Goal: Information Seeking & Learning: Find specific page/section

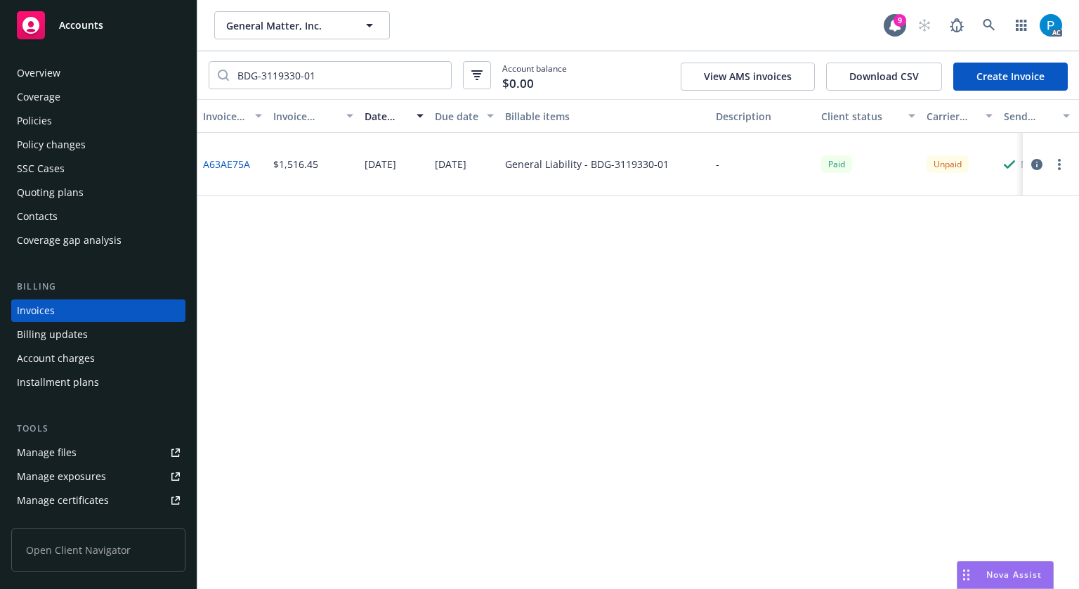
click at [121, 21] on div "Accounts" at bounding box center [98, 25] width 163 height 28
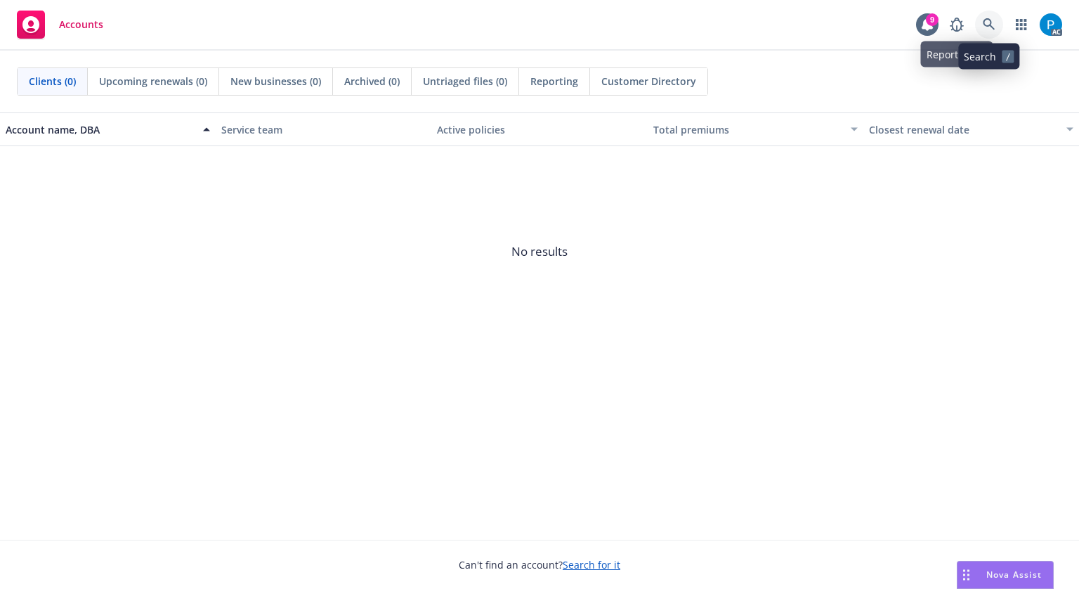
click at [975, 19] on link at bounding box center [989, 25] width 28 height 28
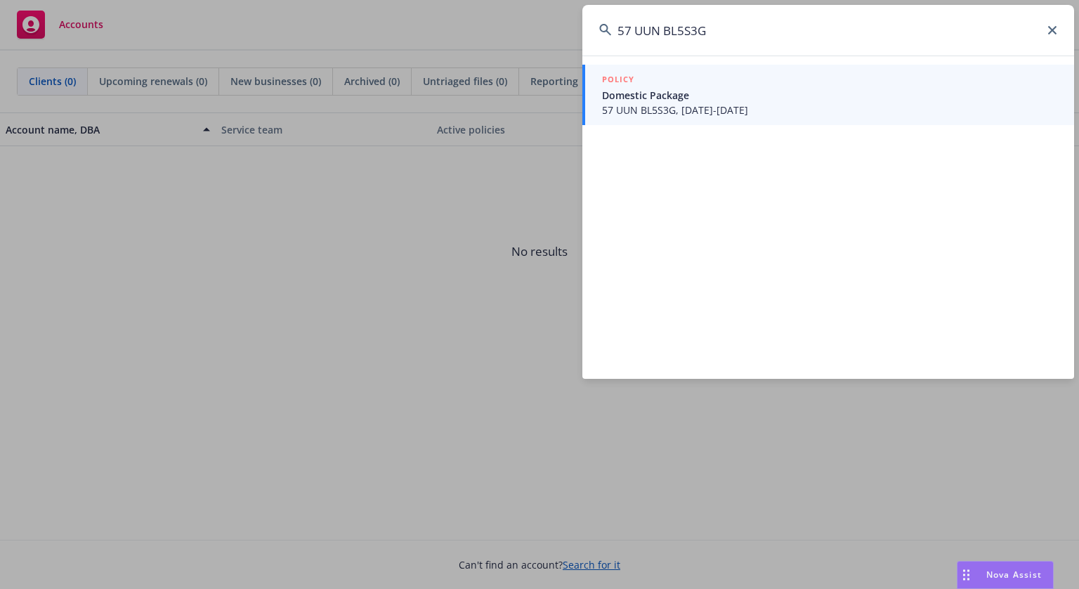
type input "57 UUN BL5S3G"
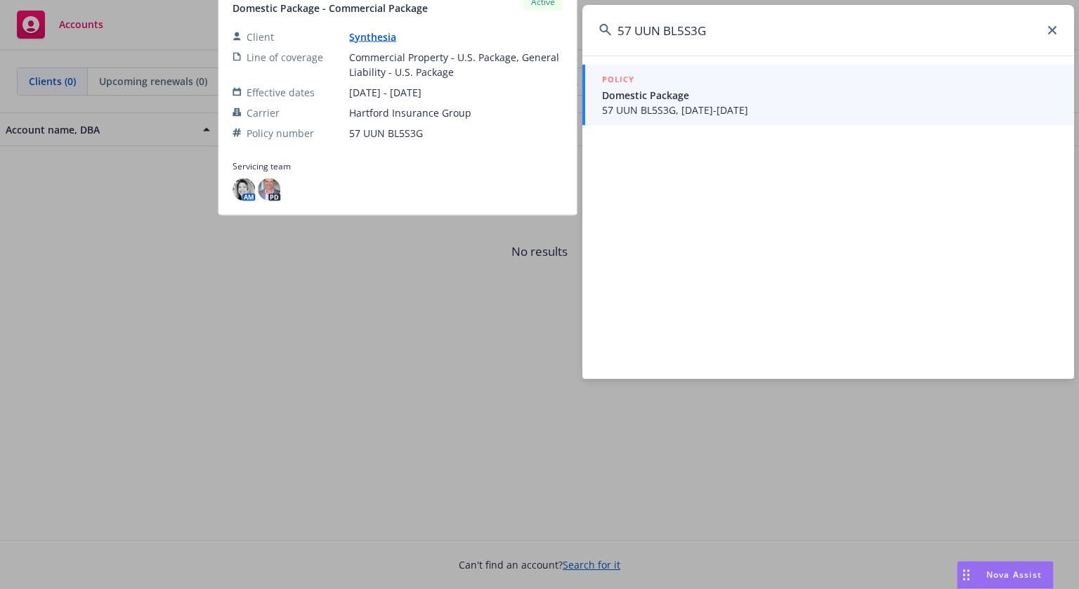
click at [683, 119] on link "POLICY Domestic Package 57 UUN BL5S3G, 05/06/2025-05/06/2026" at bounding box center [828, 95] width 492 height 60
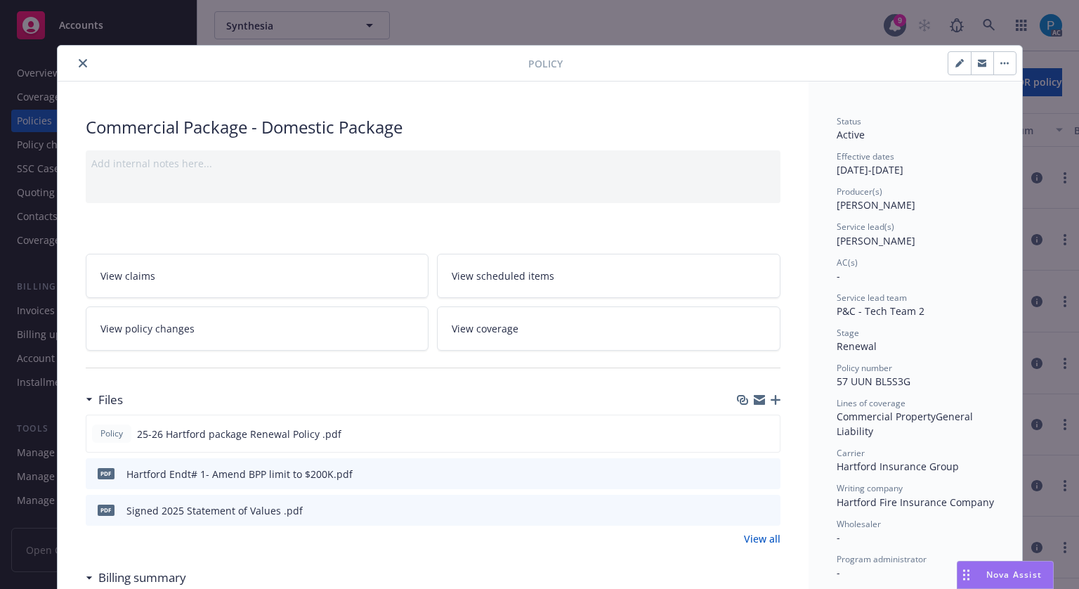
click at [79, 66] on icon "close" at bounding box center [83, 63] width 8 height 8
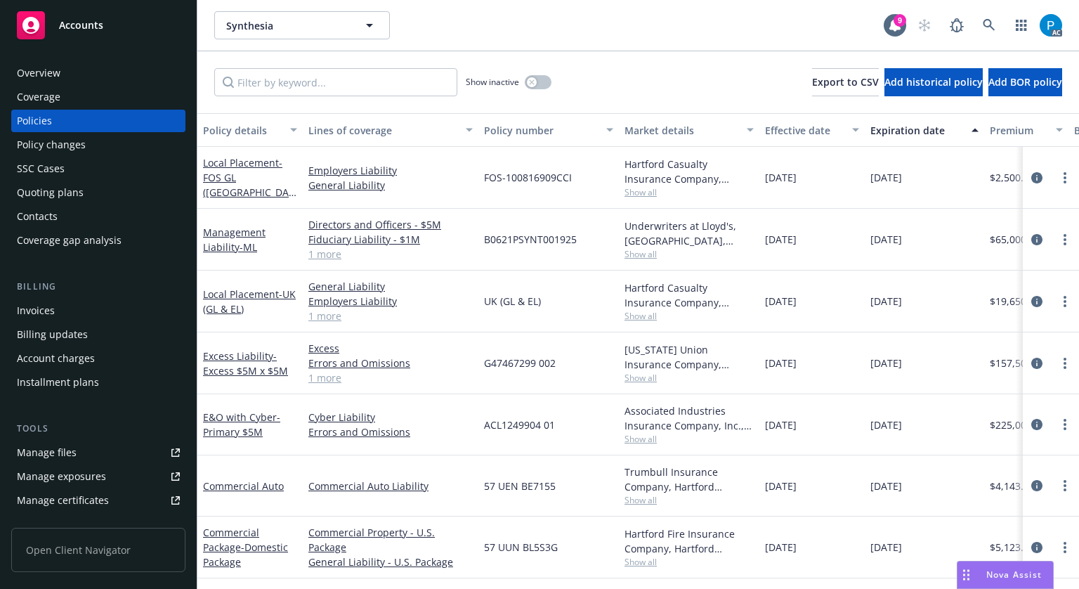
click at [52, 308] on div "Invoices" at bounding box center [36, 310] width 38 height 22
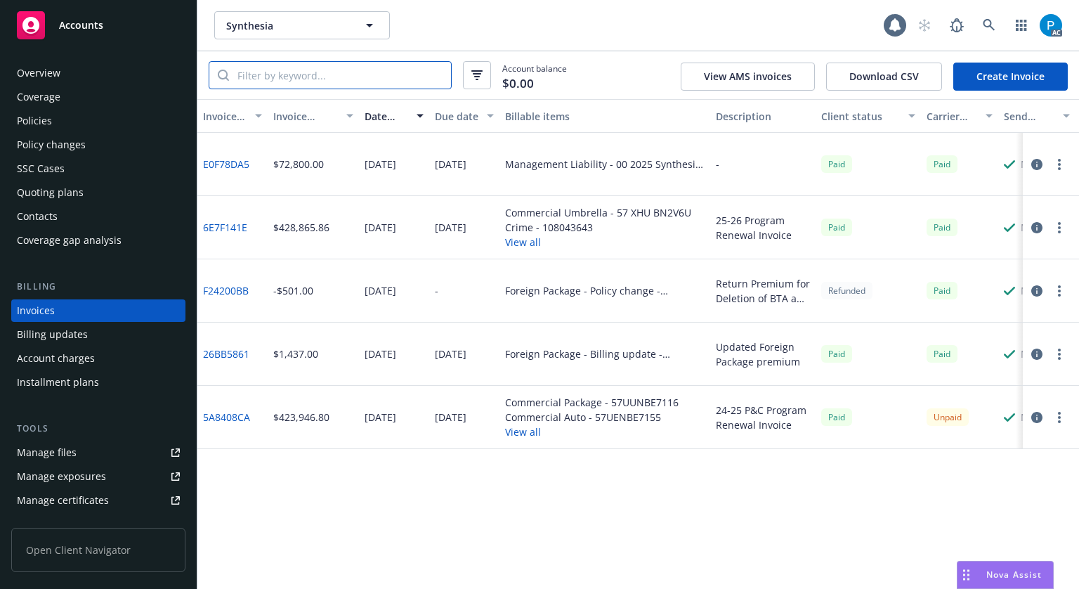
click at [346, 73] on input "search" at bounding box center [340, 75] width 222 height 27
paste input "57 UUN BL5S3G"
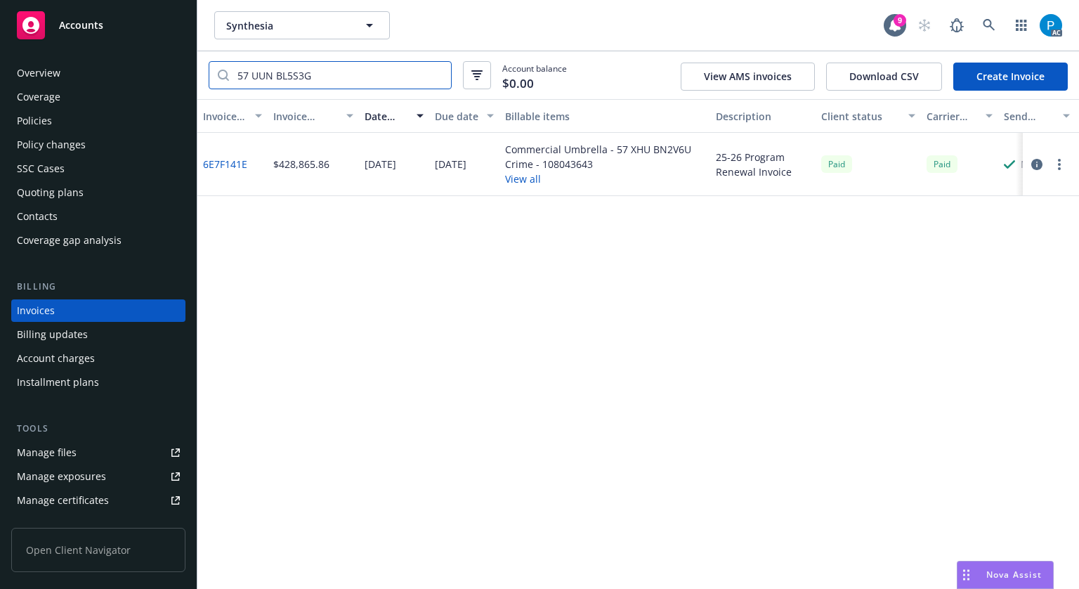
type input "57 UUN BL5S3G"
click at [56, 117] on div "Policies" at bounding box center [98, 121] width 163 height 22
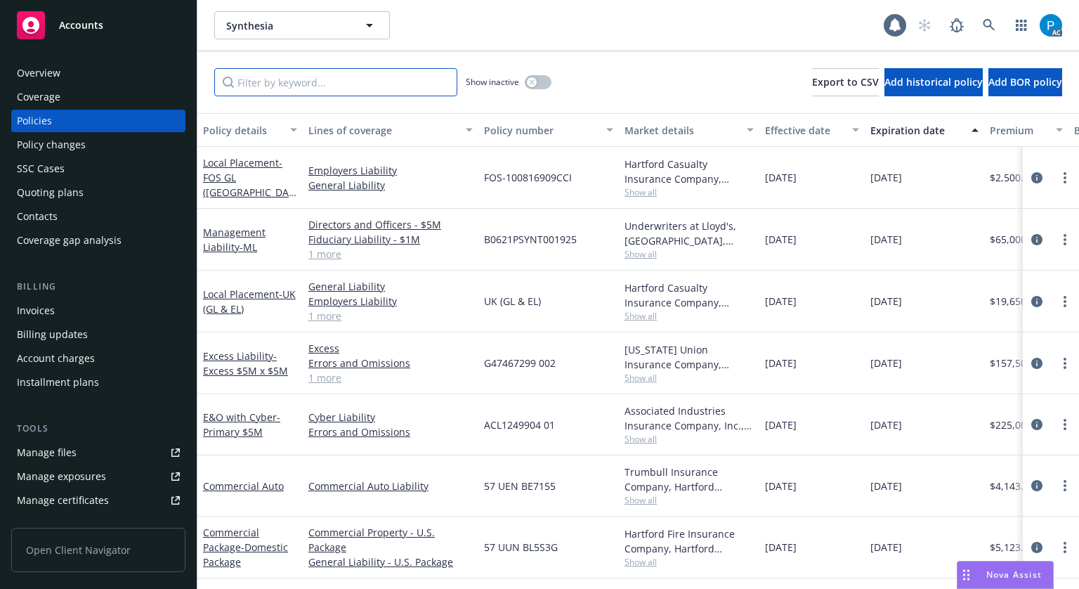
click at [285, 81] on input "Filter by keyword..." at bounding box center [335, 82] width 243 height 28
paste input "57 UUN BL5S3G"
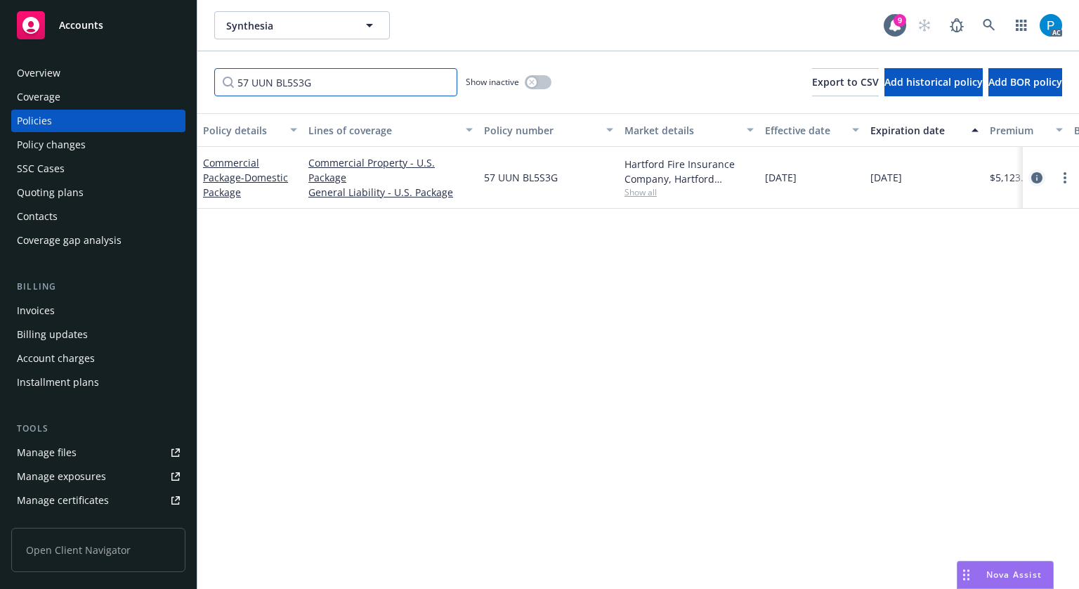
type input "57 UUN BL5S3G"
click at [1031, 174] on icon "circleInformation" at bounding box center [1036, 177] width 11 height 11
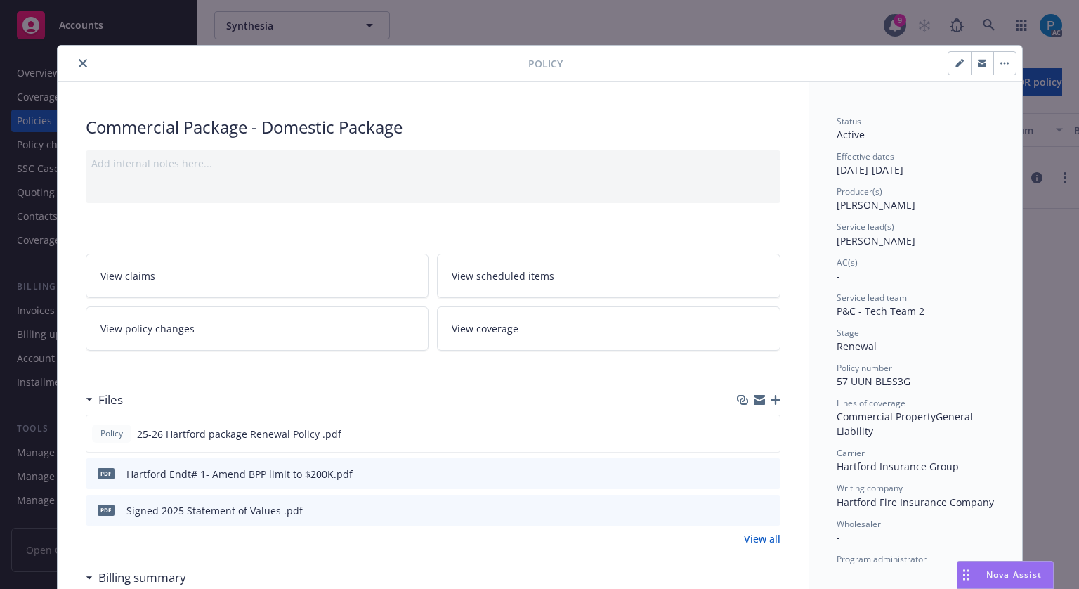
scroll to position [42, 0]
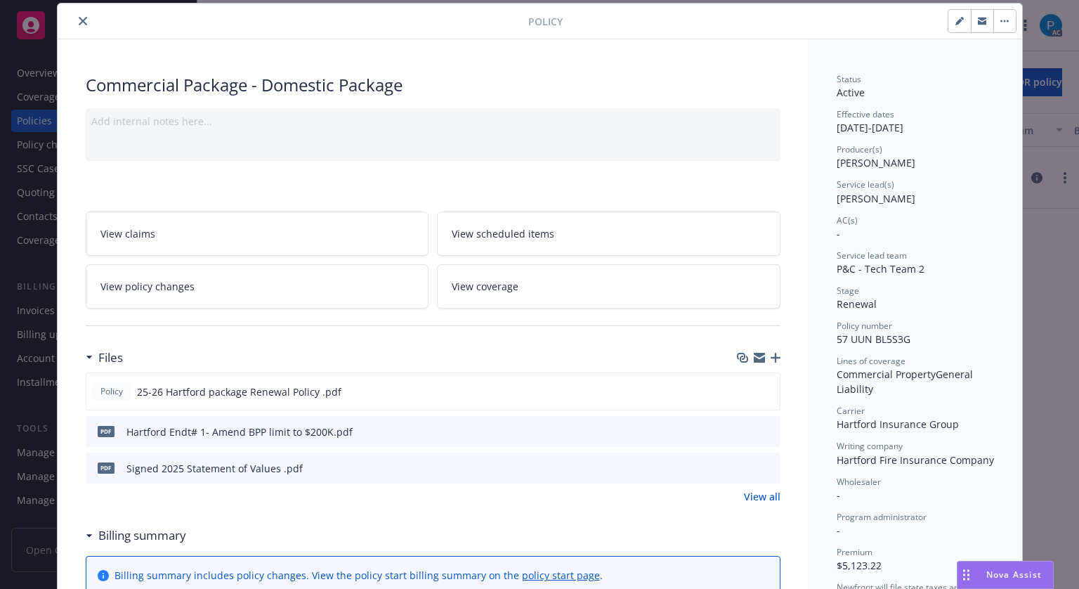
click at [81, 19] on icon "close" at bounding box center [83, 21] width 8 height 8
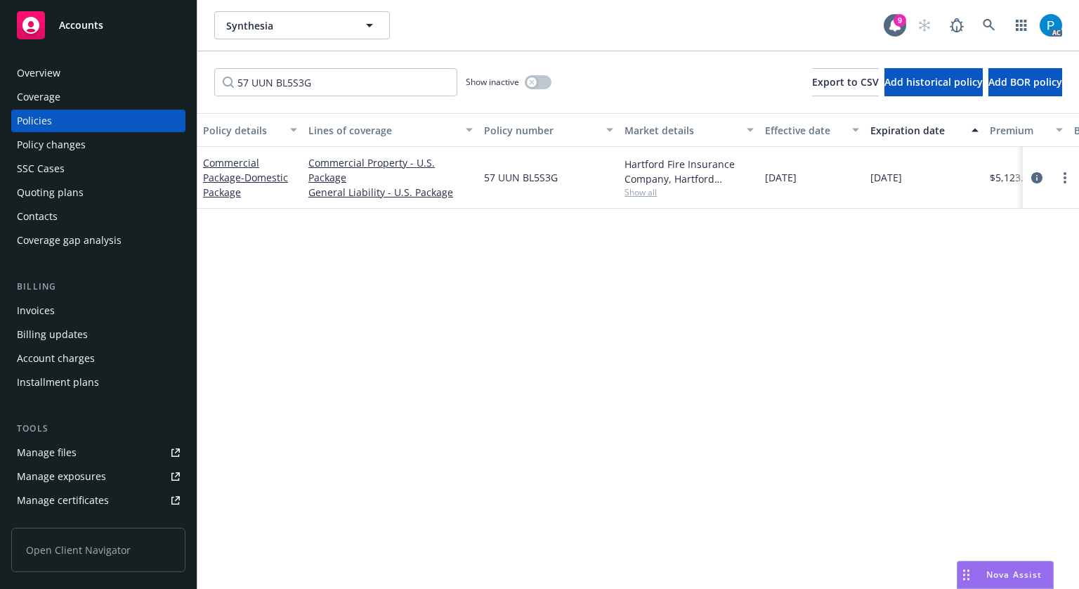
click at [101, 27] on span "Accounts" at bounding box center [81, 25] width 44 height 11
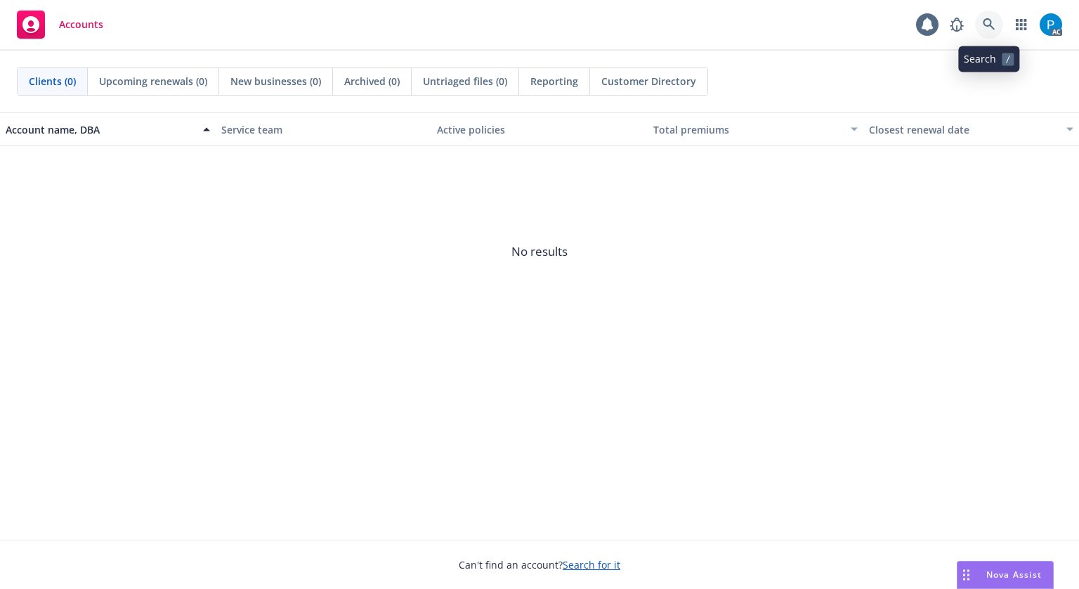
click at [986, 28] on icon at bounding box center [989, 24] width 13 height 13
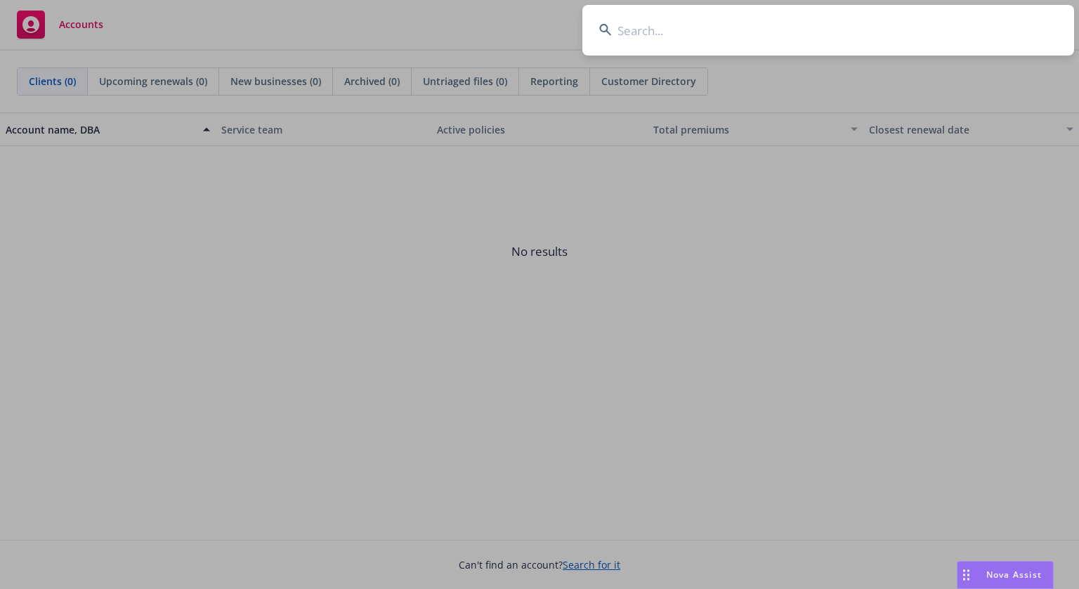
type input "57 WB BG3MVP"
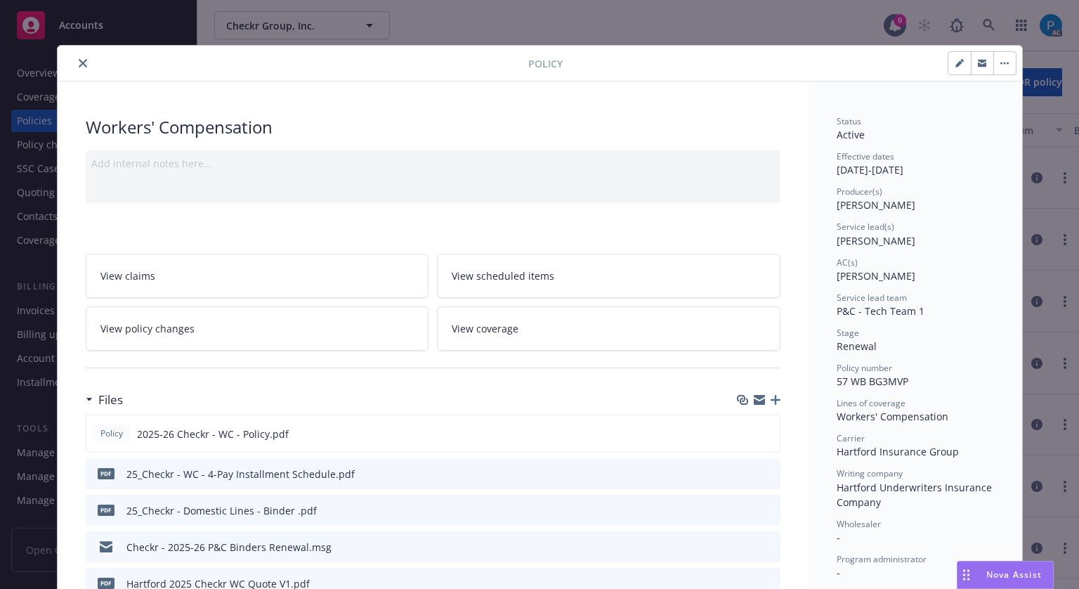
click at [79, 60] on icon "close" at bounding box center [83, 63] width 8 height 8
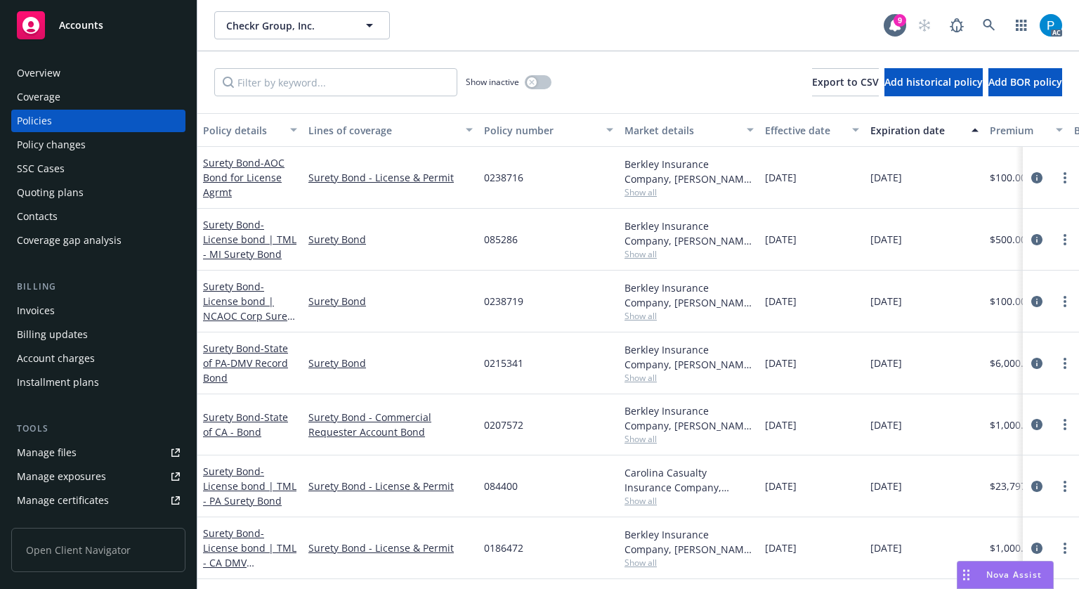
click at [77, 306] on div "Invoices" at bounding box center [98, 310] width 163 height 22
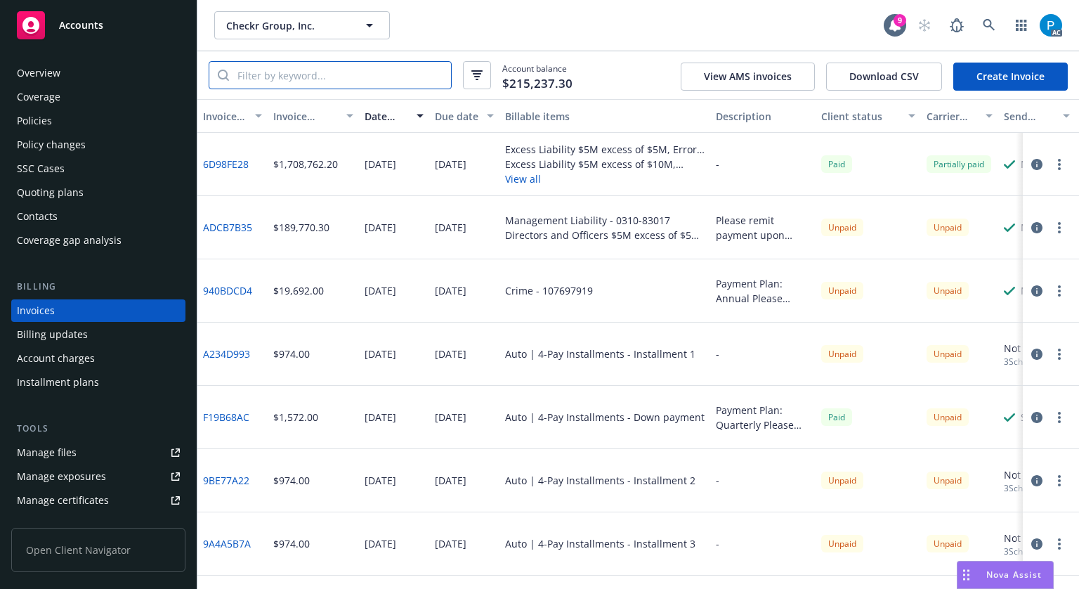
click at [342, 80] on input "search" at bounding box center [340, 75] width 222 height 27
paste input "57 WB BG3MVP"
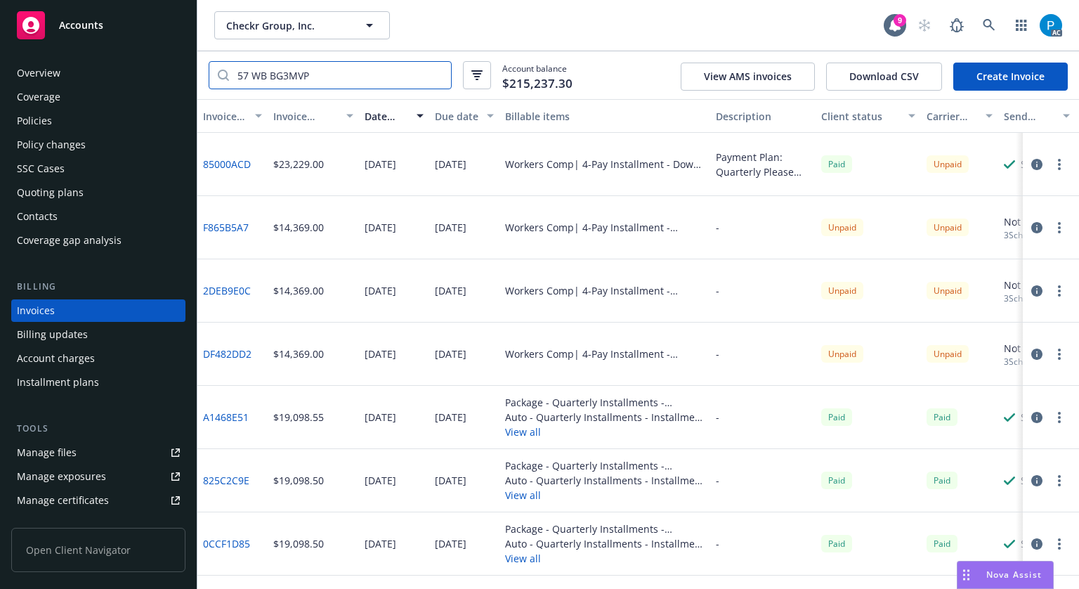
click at [253, 72] on input "57 WB BG3MVP" at bounding box center [340, 75] width 222 height 27
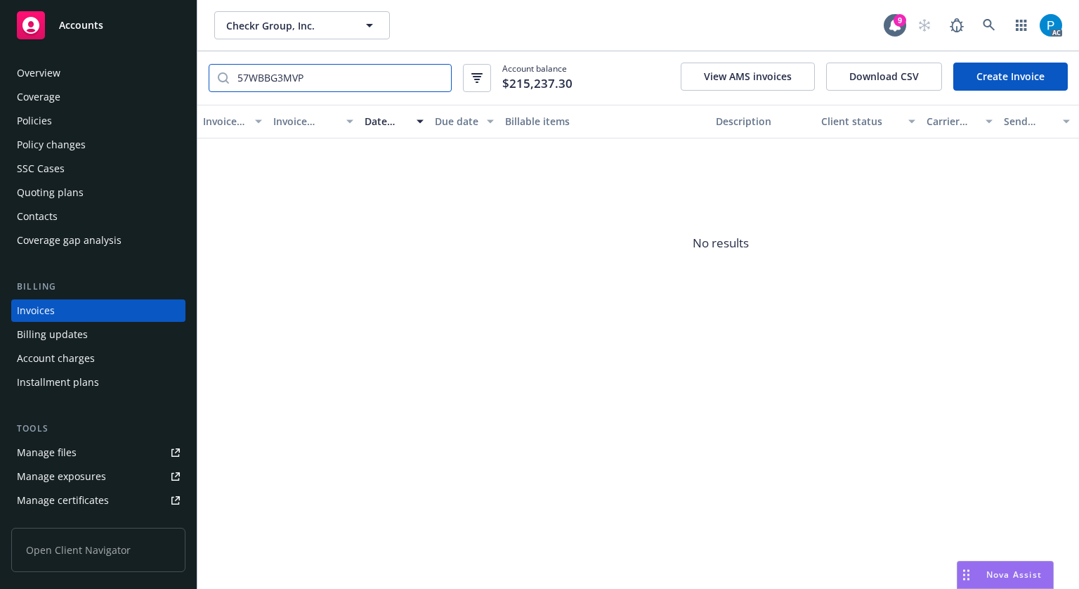
type input "57WBBG3MVP"
click at [60, 123] on div "Policies" at bounding box center [98, 121] width 163 height 22
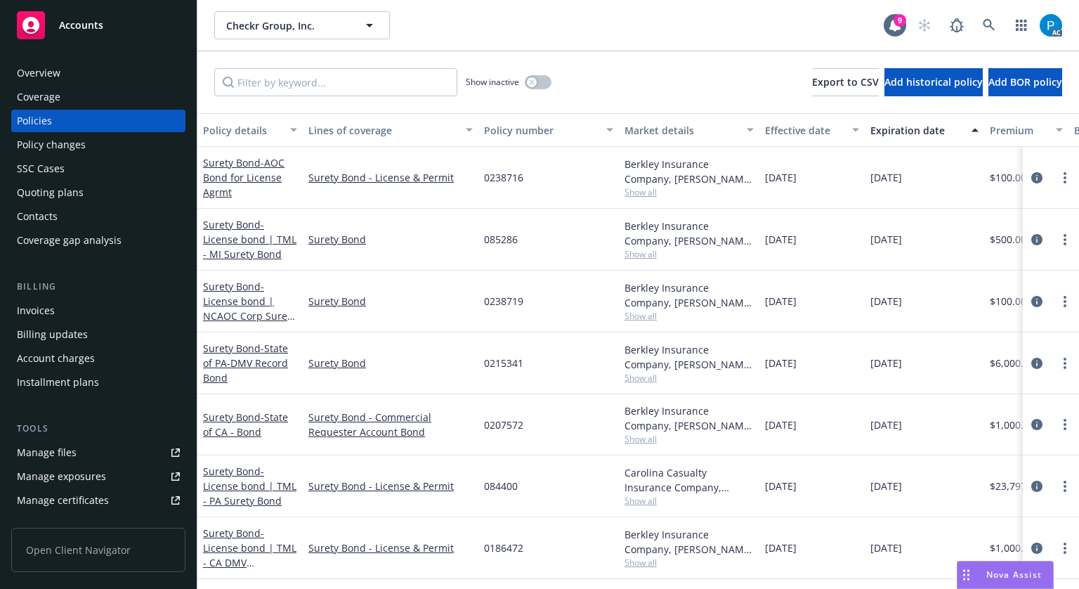
click at [82, 72] on div "Overview" at bounding box center [98, 73] width 163 height 22
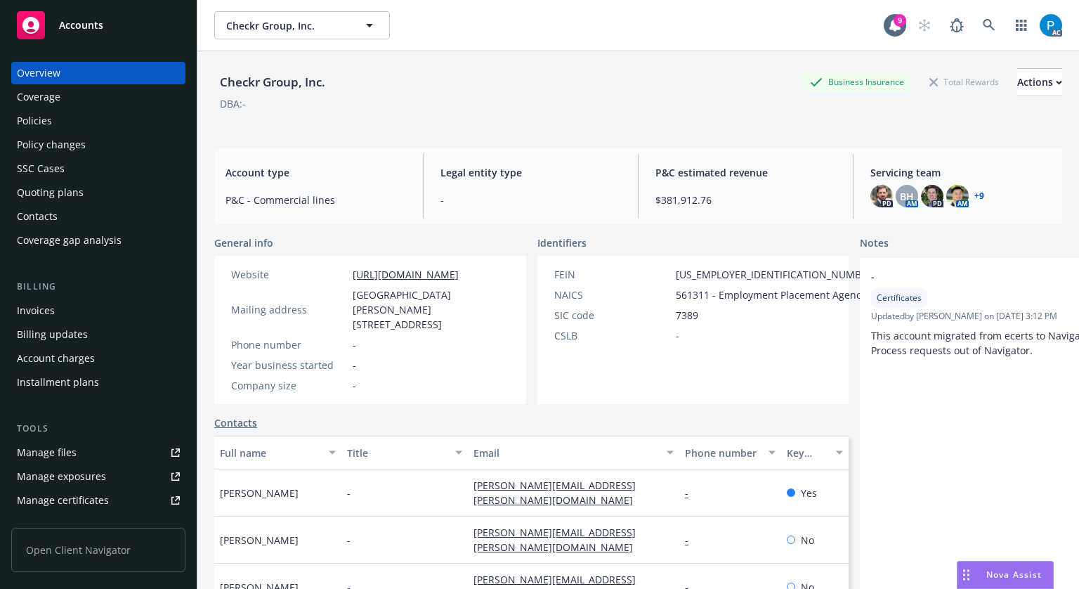
click at [975, 197] on link "+ 9" at bounding box center [980, 196] width 10 height 8
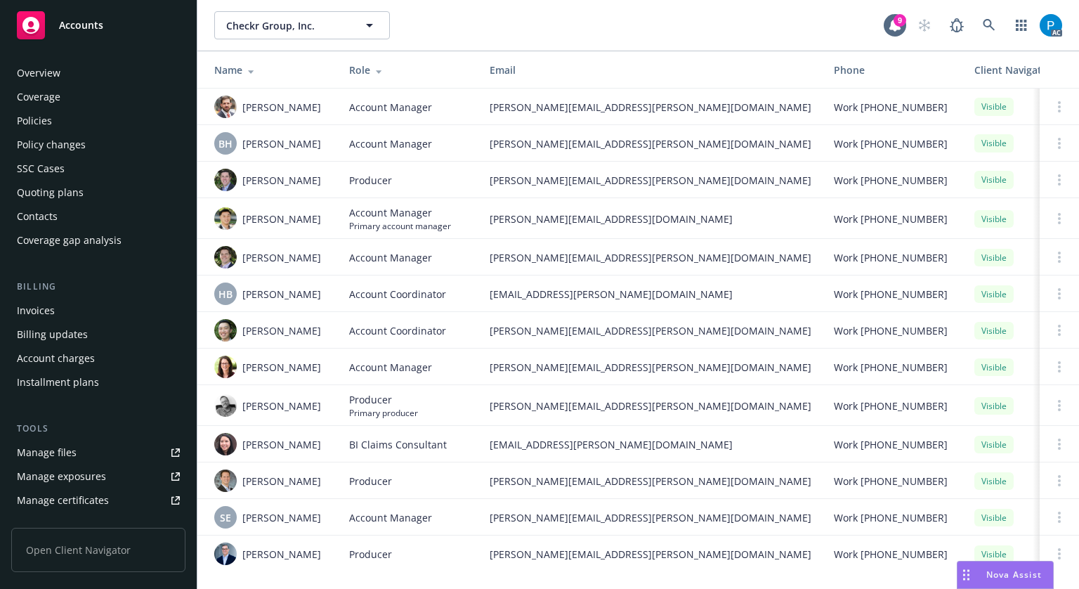
click at [74, 122] on div "Policies" at bounding box center [98, 121] width 163 height 22
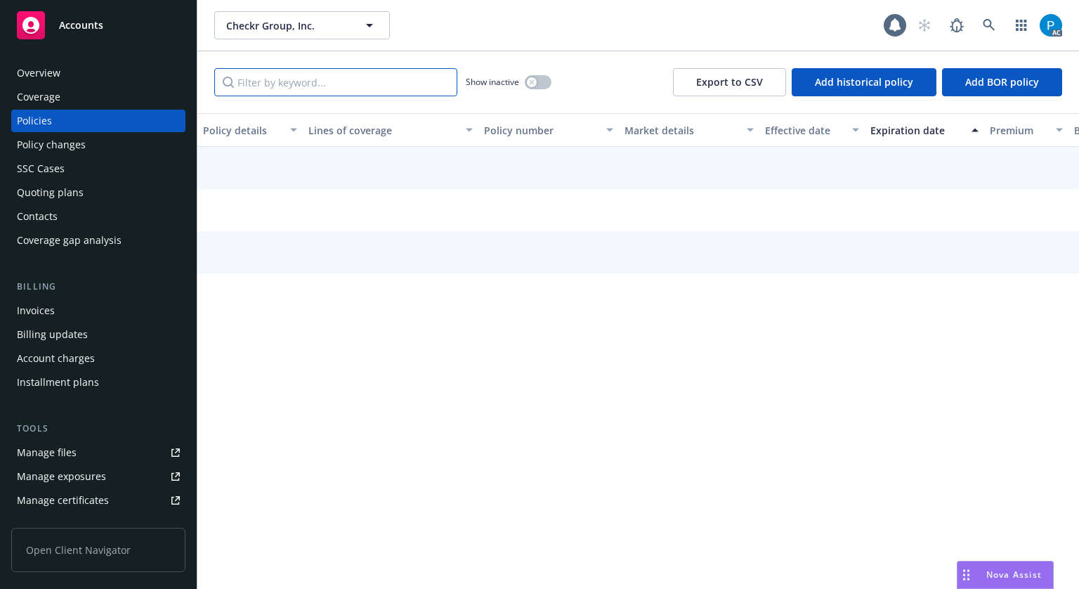
click at [287, 77] on input "Filter by keyword..." at bounding box center [335, 82] width 243 height 28
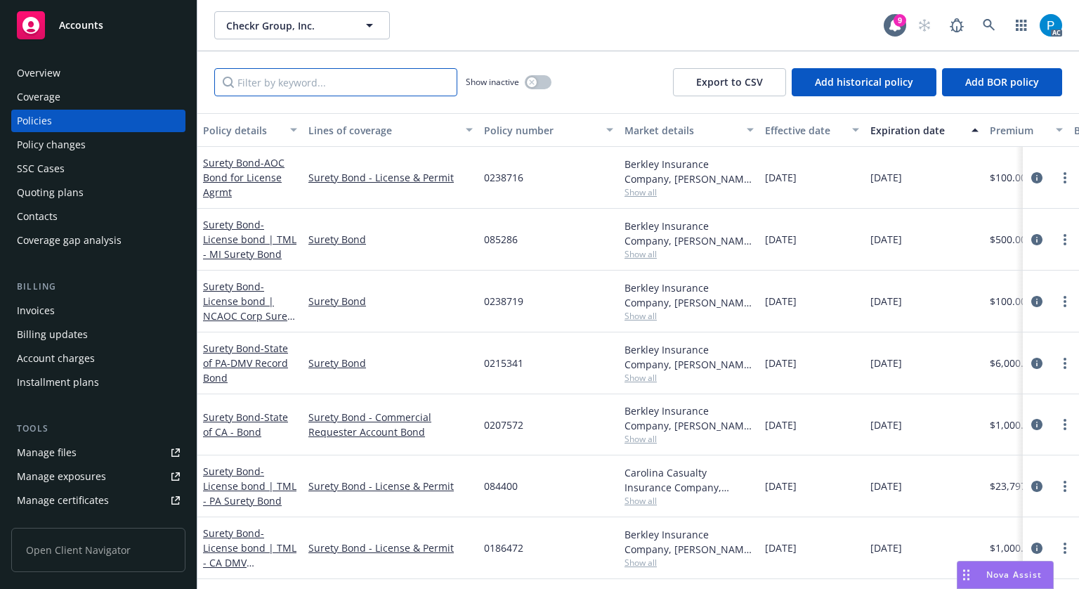
paste input "57 WB BG3MVP"
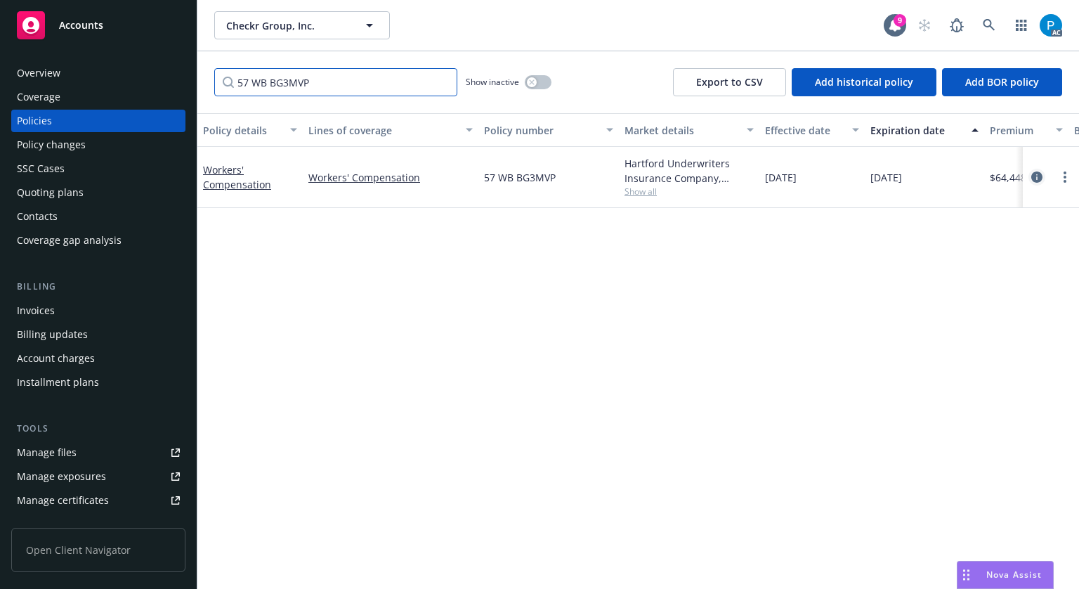
type input "57 WB BG3MVP"
click at [1031, 181] on icon "circleInformation" at bounding box center [1036, 176] width 11 height 11
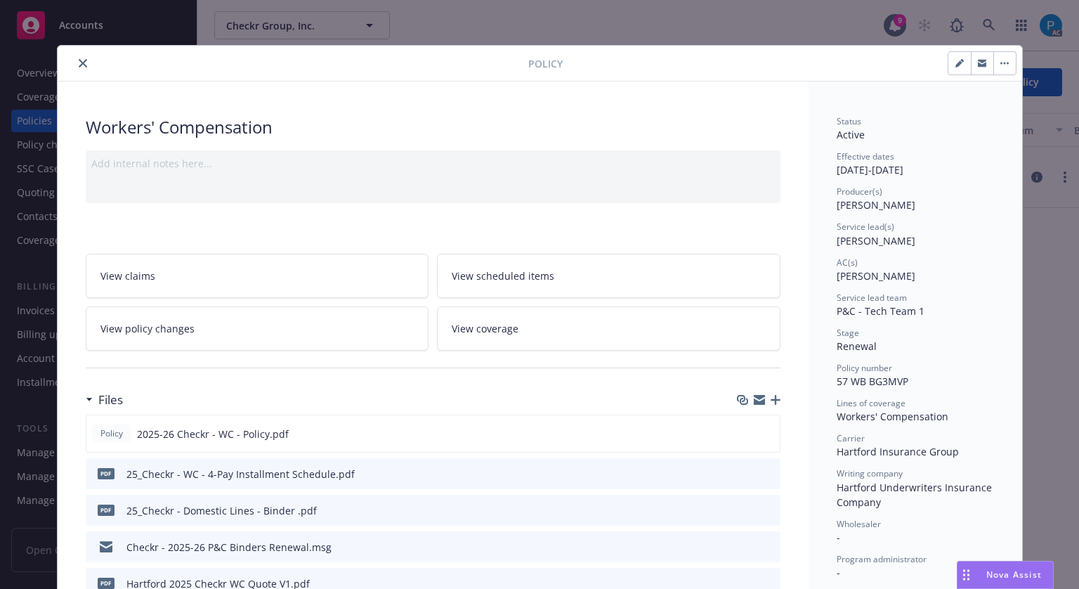
click at [79, 67] on icon "close" at bounding box center [83, 63] width 8 height 8
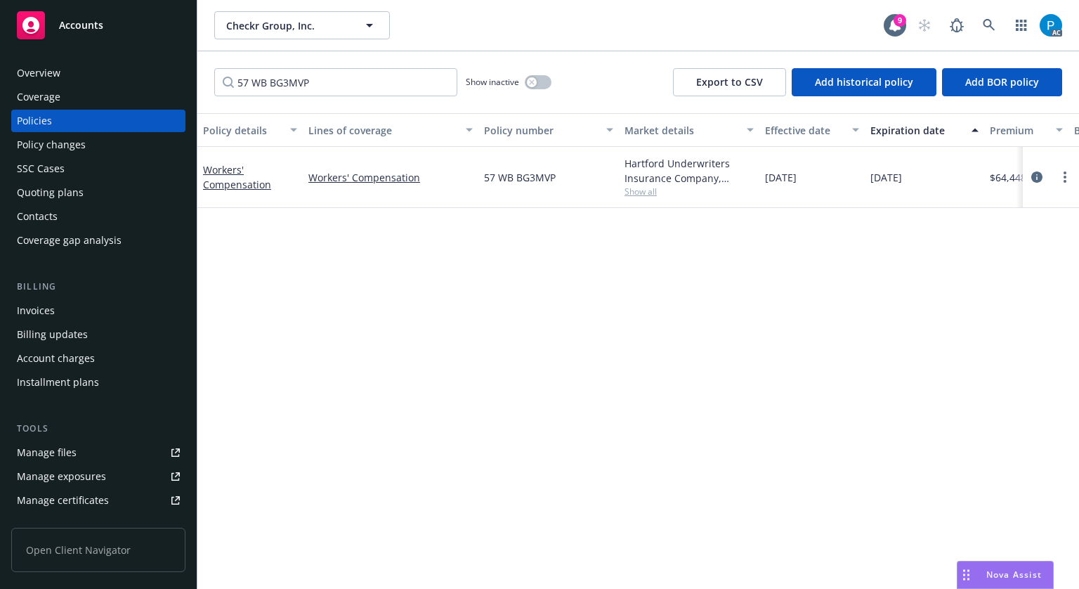
click at [87, 31] on span "Accounts" at bounding box center [81, 25] width 44 height 11
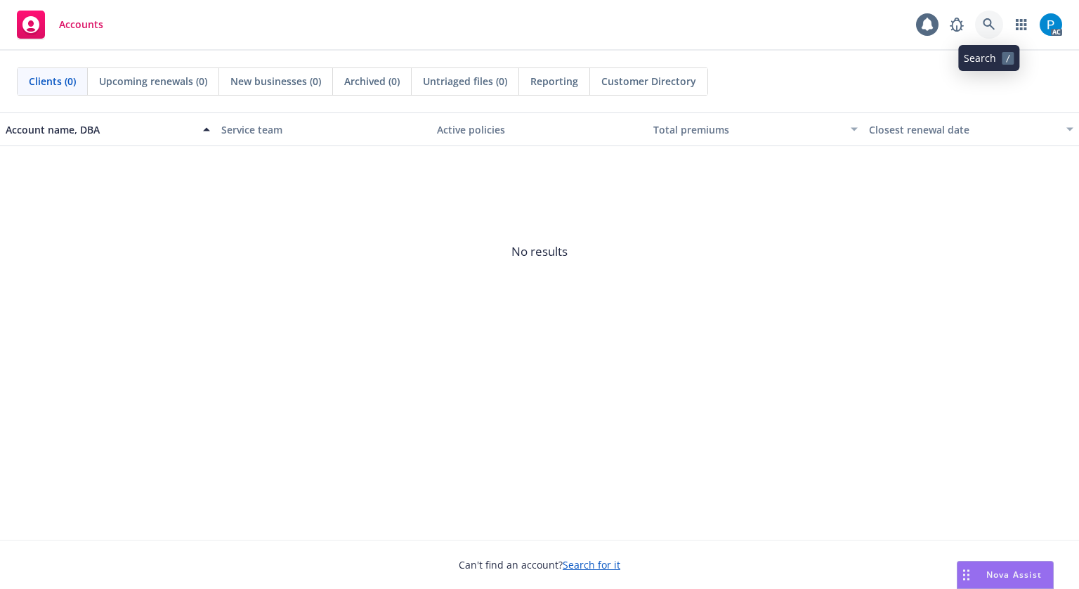
click at [981, 27] on link at bounding box center [989, 25] width 28 height 28
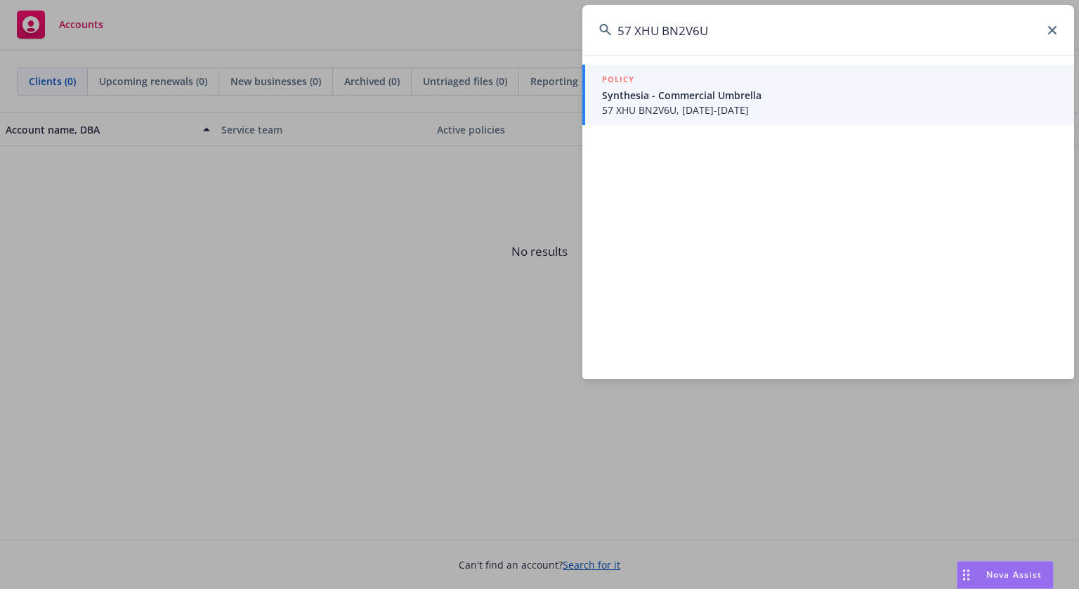
type input "57 XHU BN2V6U"
click at [734, 91] on span "Synthesia - Commercial Umbrella" at bounding box center [829, 95] width 455 height 15
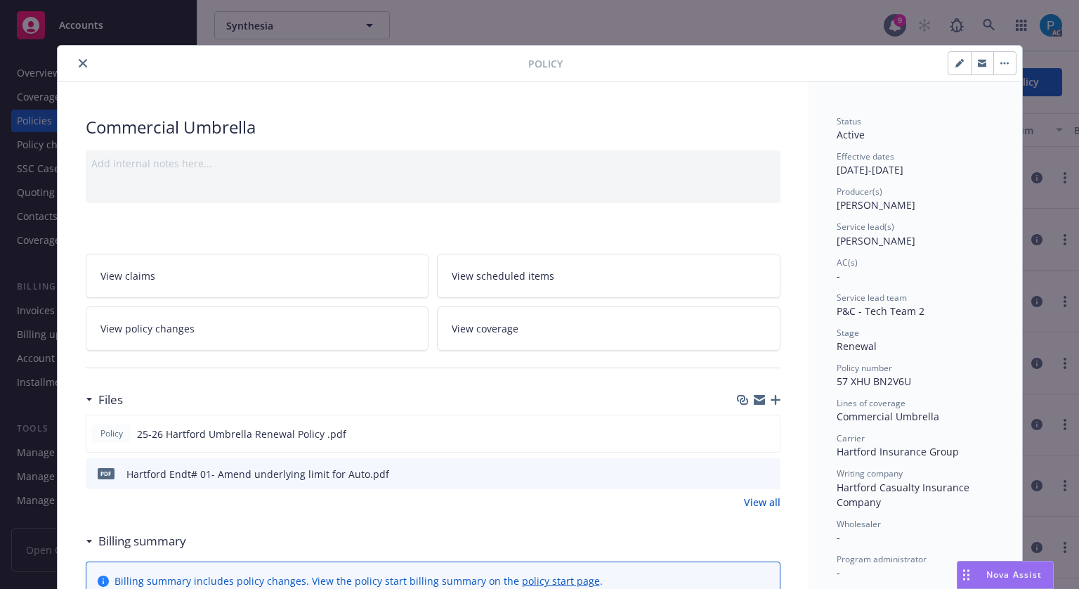
click at [79, 61] on icon "close" at bounding box center [83, 63] width 8 height 8
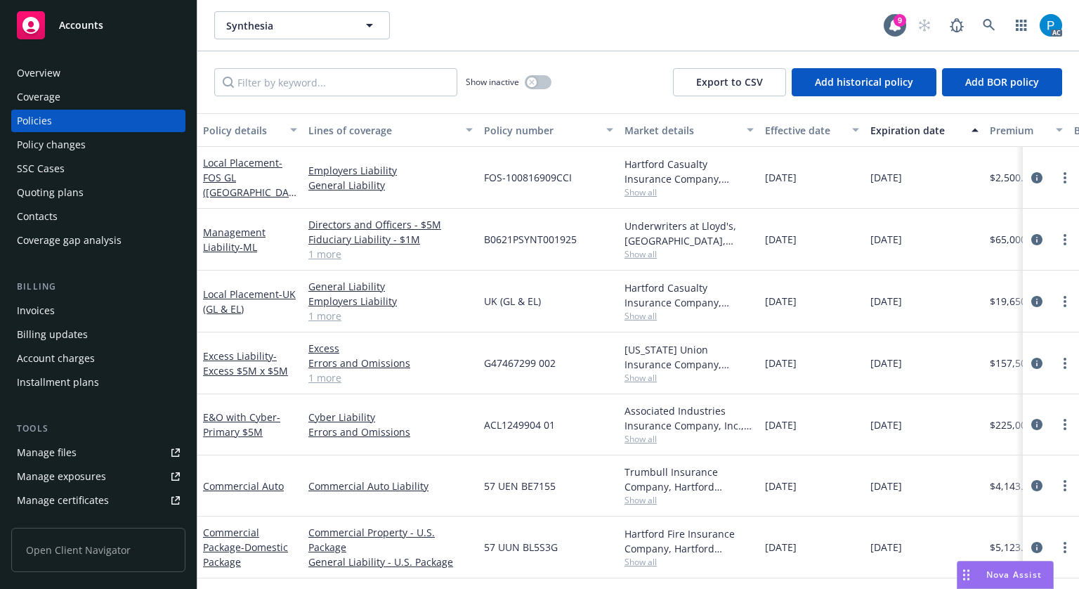
click at [58, 313] on div "Invoices" at bounding box center [98, 310] width 163 height 22
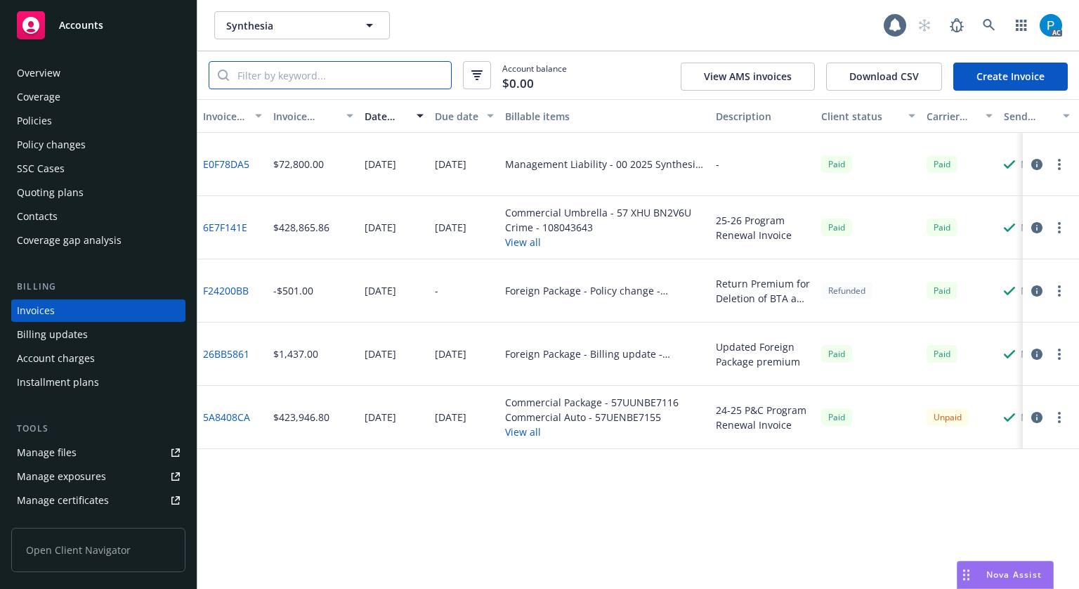
click at [287, 81] on input "search" at bounding box center [340, 75] width 222 height 27
paste input "57 XHU BN2V6U"
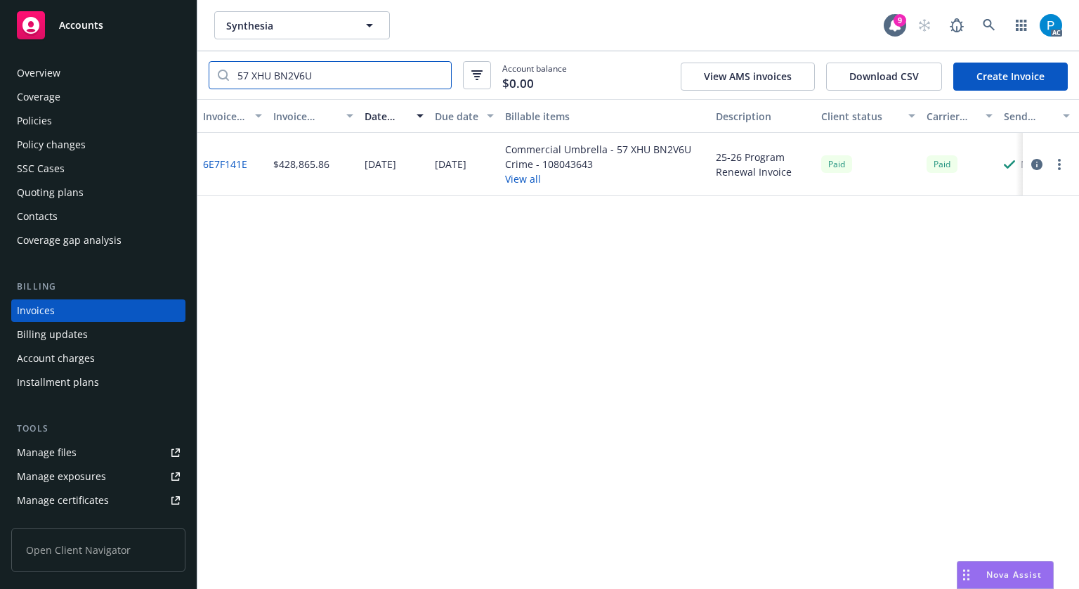
type input "57 XHU BN2V6U"
